Goal: Information Seeking & Learning: Find specific fact

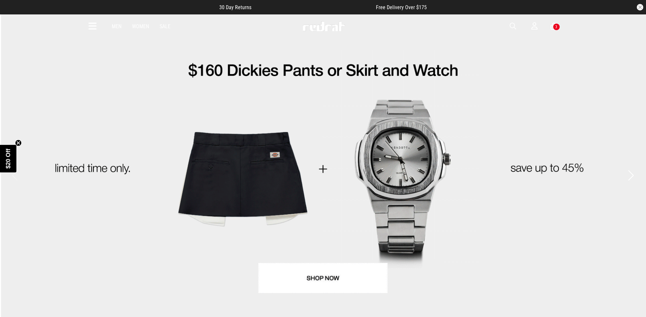
click at [92, 25] on icon at bounding box center [93, 26] width 8 height 11
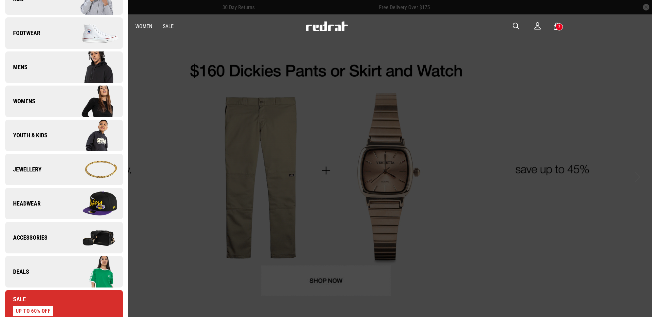
scroll to position [123, 0]
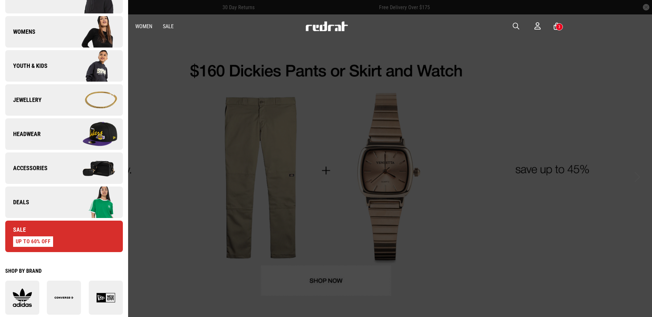
click at [35, 204] on link "Deals" at bounding box center [64, 201] width 118 height 31
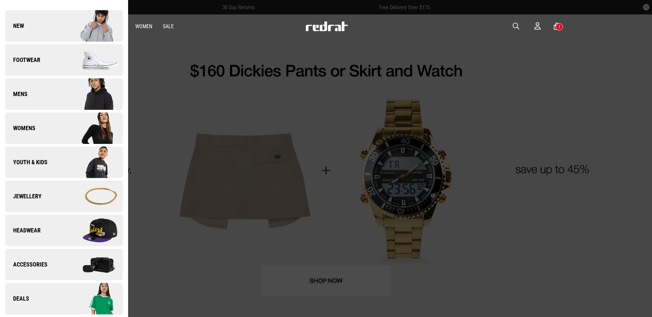
scroll to position [0, 0]
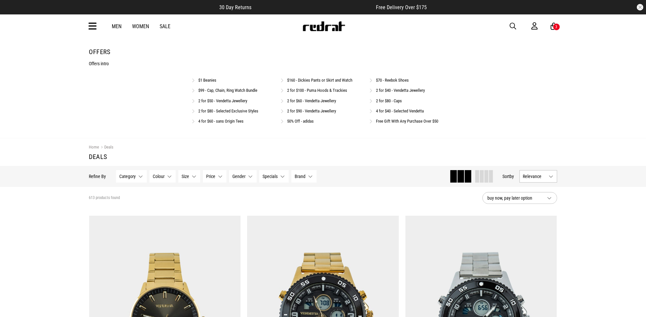
click at [397, 122] on link "Free Gift With Any Purchase Over $50" at bounding box center [407, 121] width 62 height 5
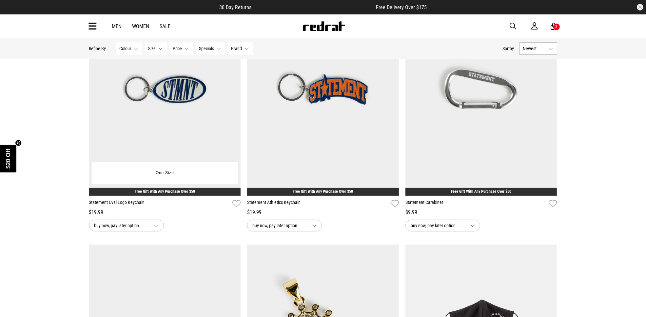
click at [183, 92] on img at bounding box center [165, 89] width 152 height 212
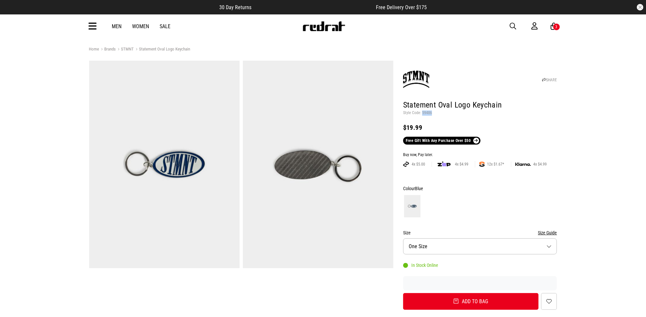
drag, startPoint x: 430, startPoint y: 111, endPoint x: 422, endPoint y: 114, distance: 9.0
click at [422, 114] on p "Style Code: 59486" at bounding box center [480, 112] width 154 height 5
copy p "59486"
